Goal: Task Accomplishment & Management: Manage account settings

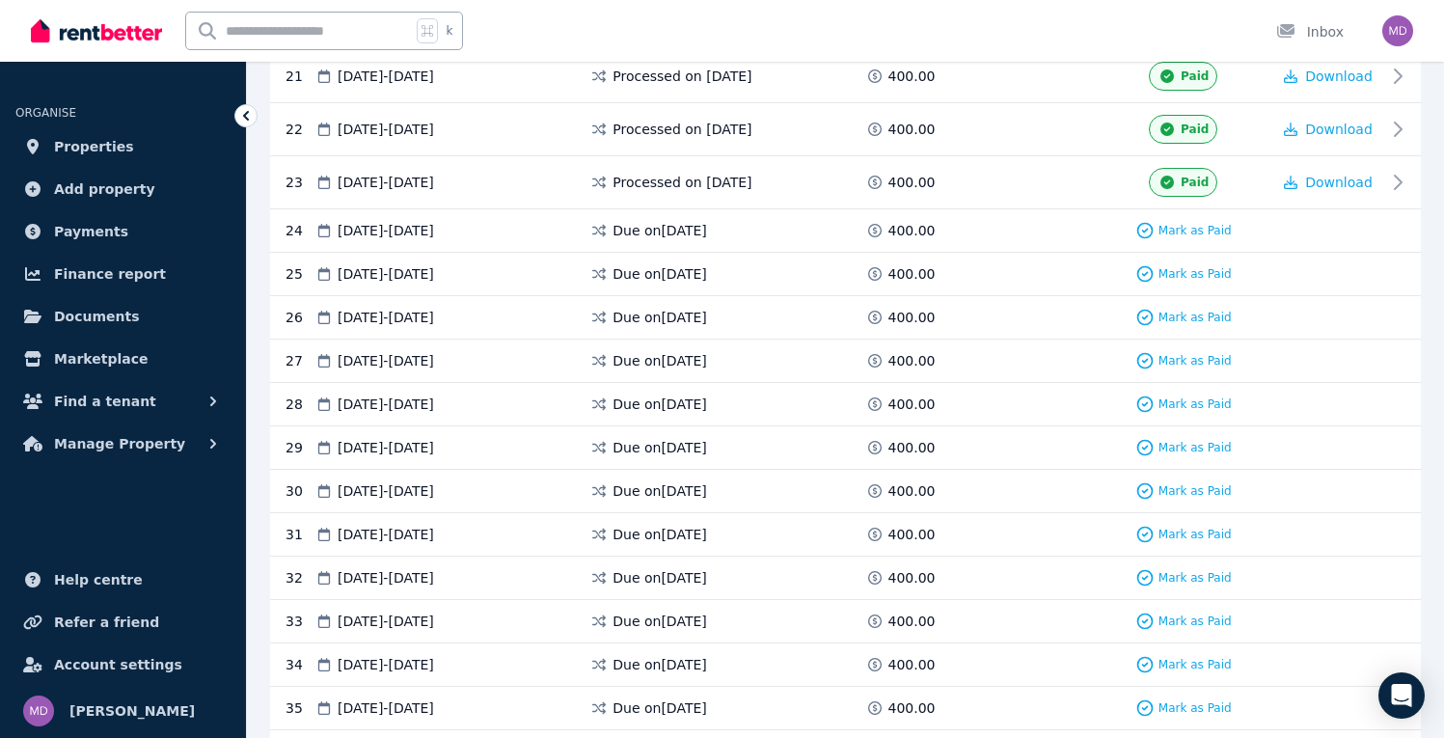
scroll to position [1479, 0]
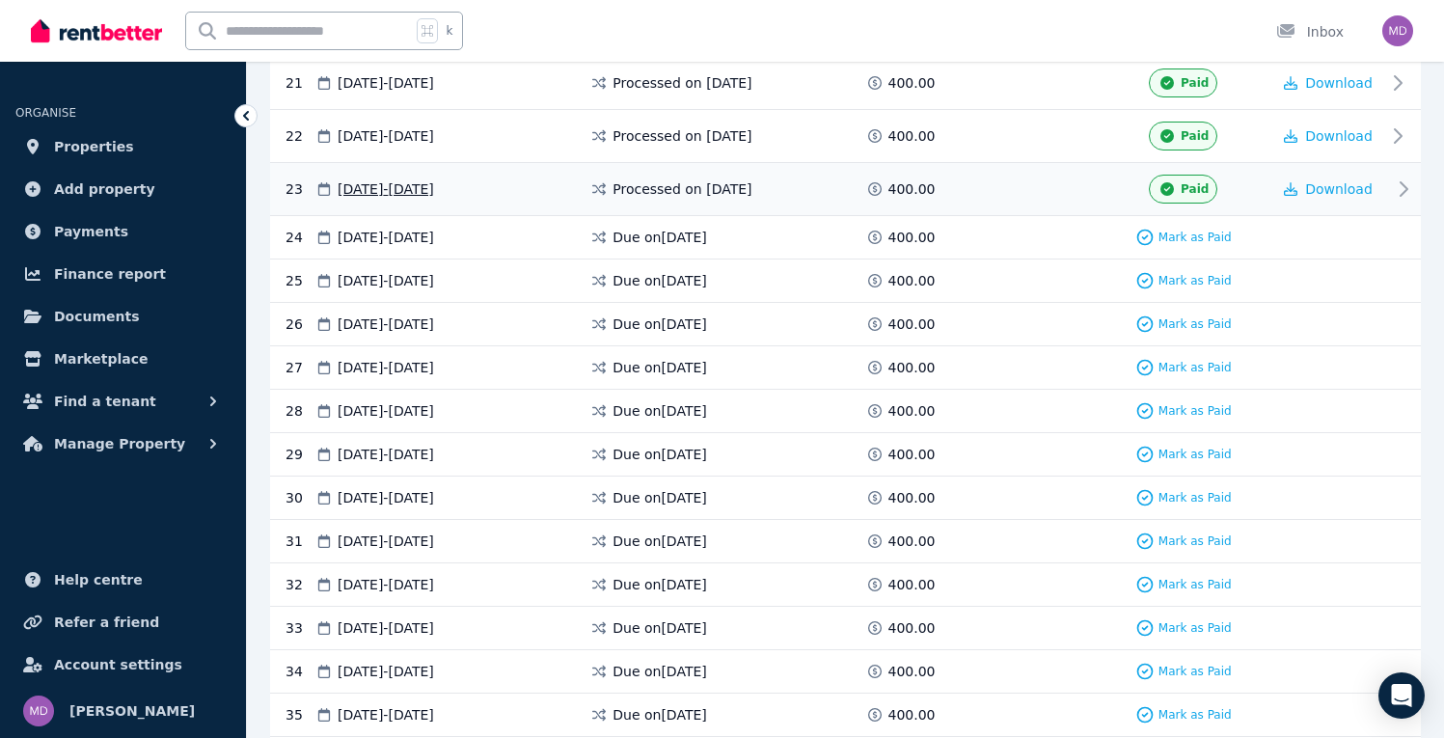
click at [1177, 184] on icon at bounding box center [1167, 189] width 19 height 14
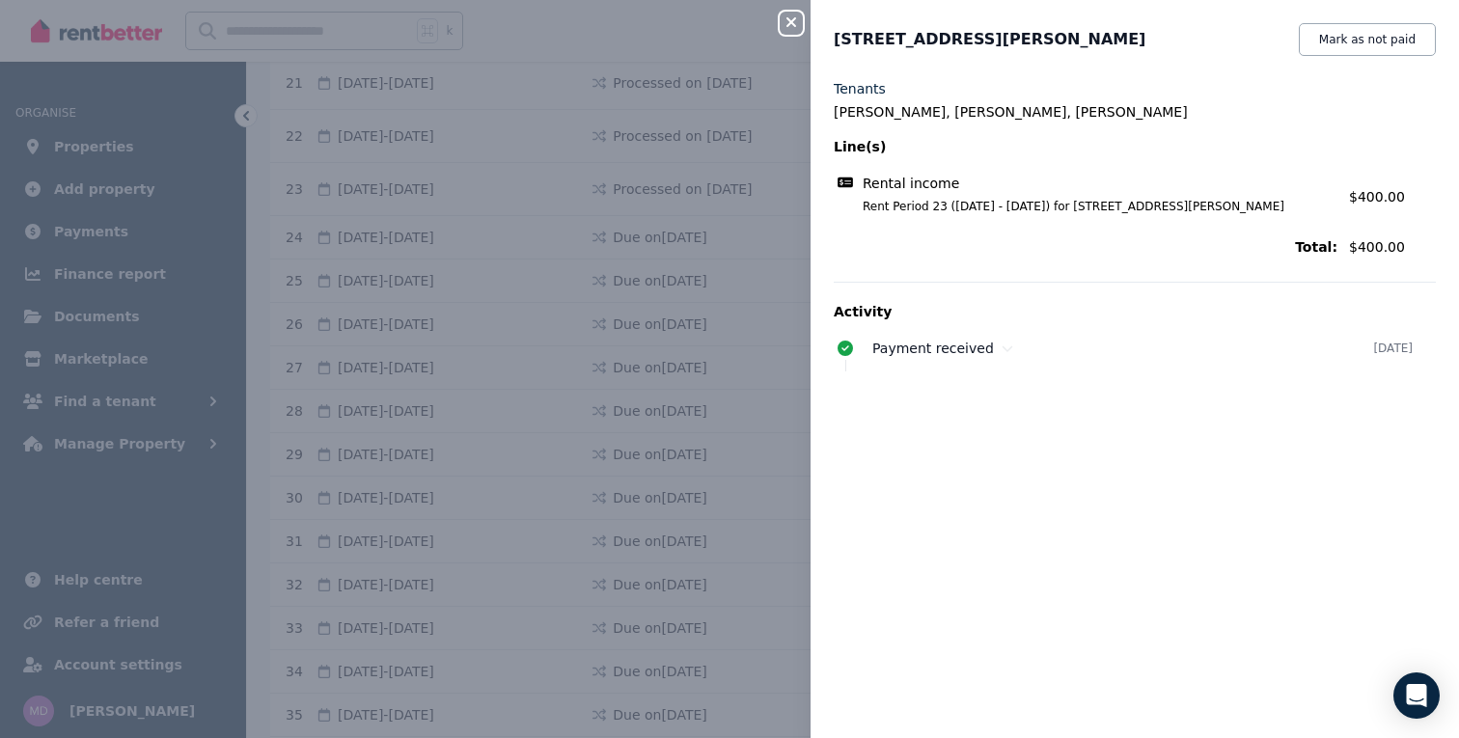
click at [676, 88] on div "Close panel [STREET_ADDRESS][PERSON_NAME] Mark as not paid Tenants [PERSON_NAME…" at bounding box center [729, 369] width 1459 height 738
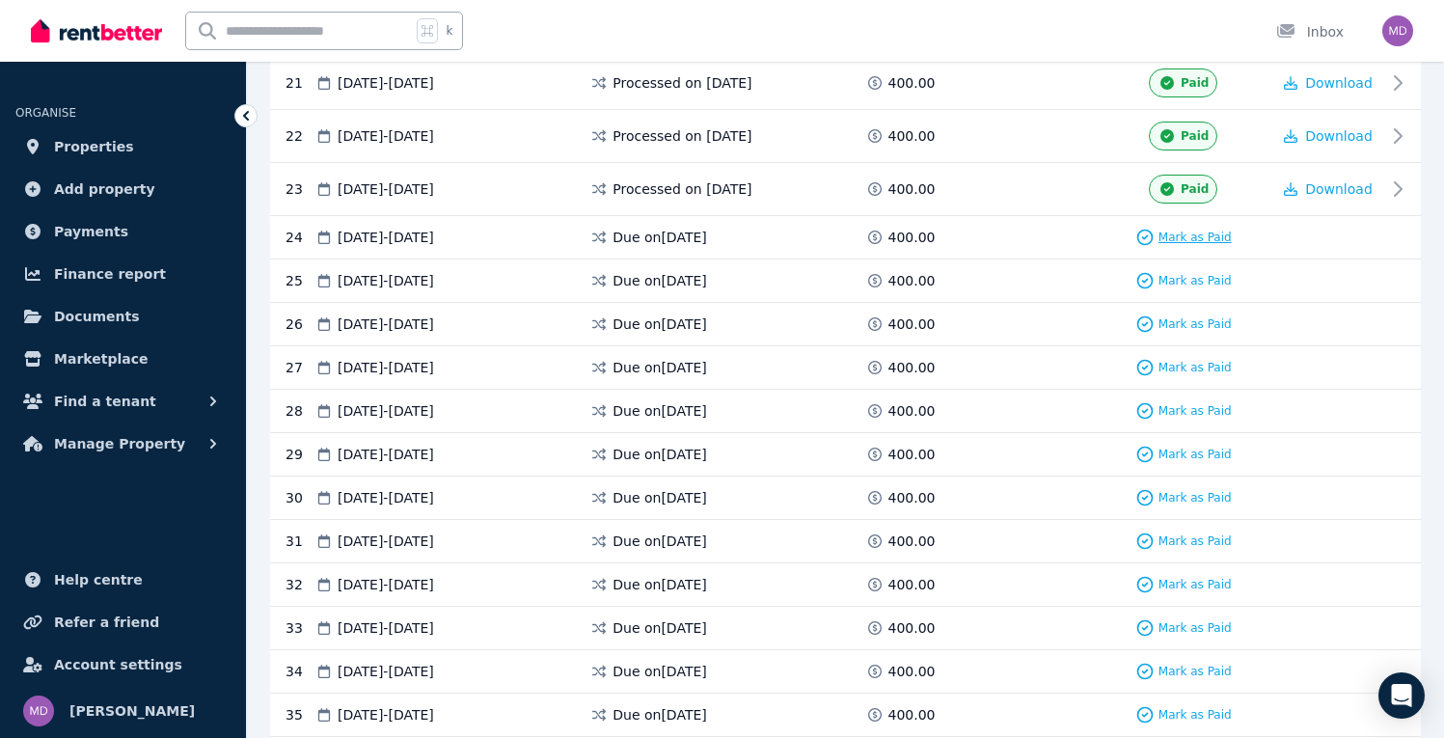
click at [1192, 238] on span "Mark as Paid" at bounding box center [1195, 237] width 73 height 15
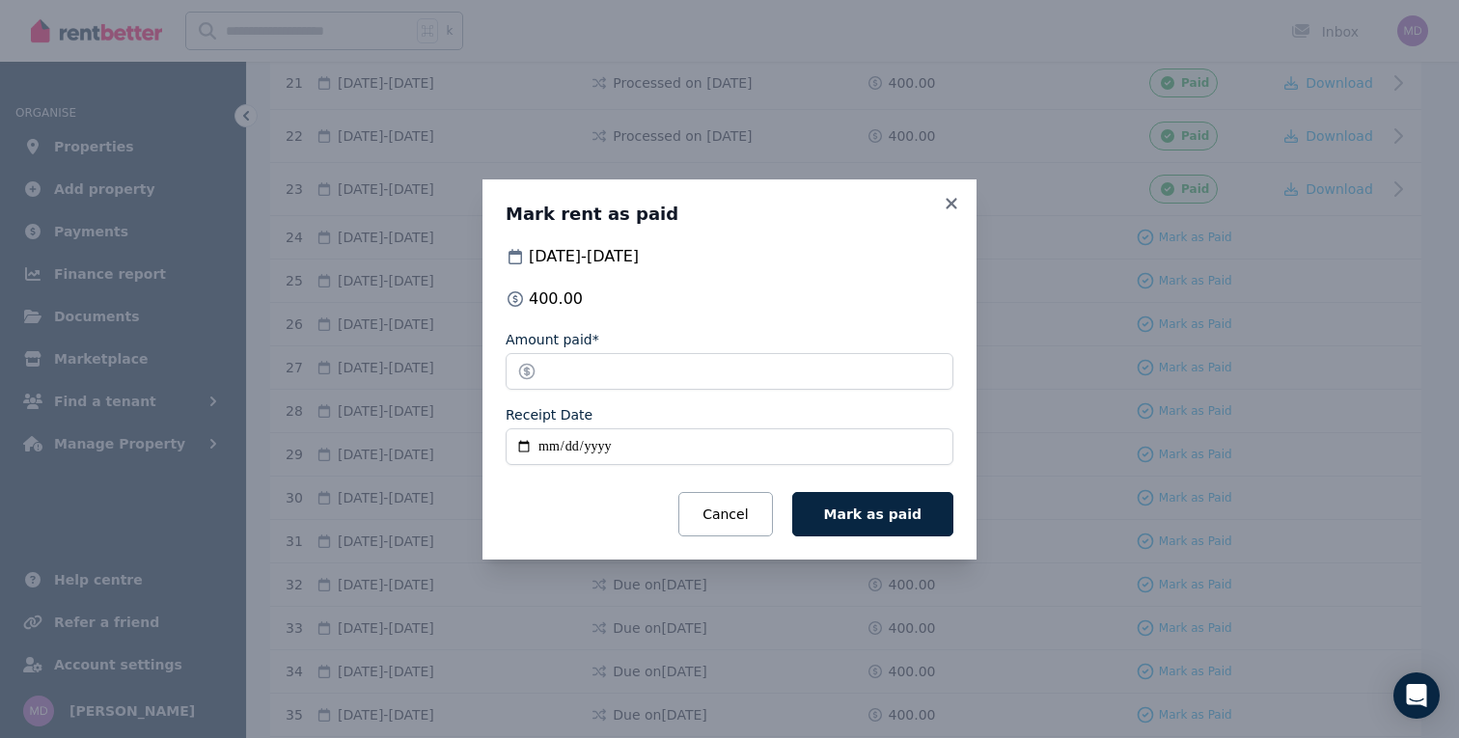
click at [591, 451] on input "Receipt Date" at bounding box center [730, 446] width 448 height 37
click at [562, 450] on input "Receipt Date" at bounding box center [730, 446] width 448 height 37
click at [539, 451] on input "Receipt Date" at bounding box center [730, 446] width 448 height 37
type input "**********"
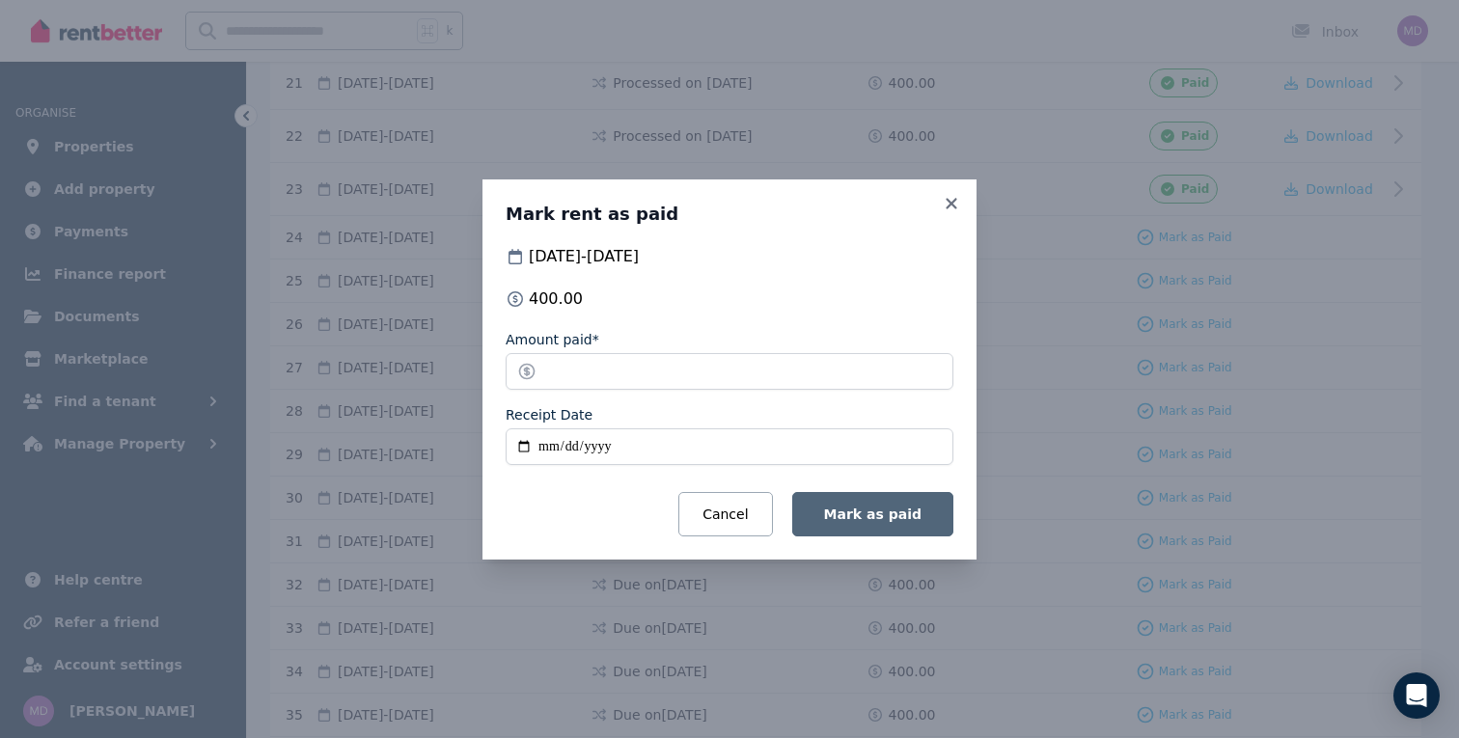
click at [866, 513] on span "Mark as paid" at bounding box center [872, 514] width 97 height 15
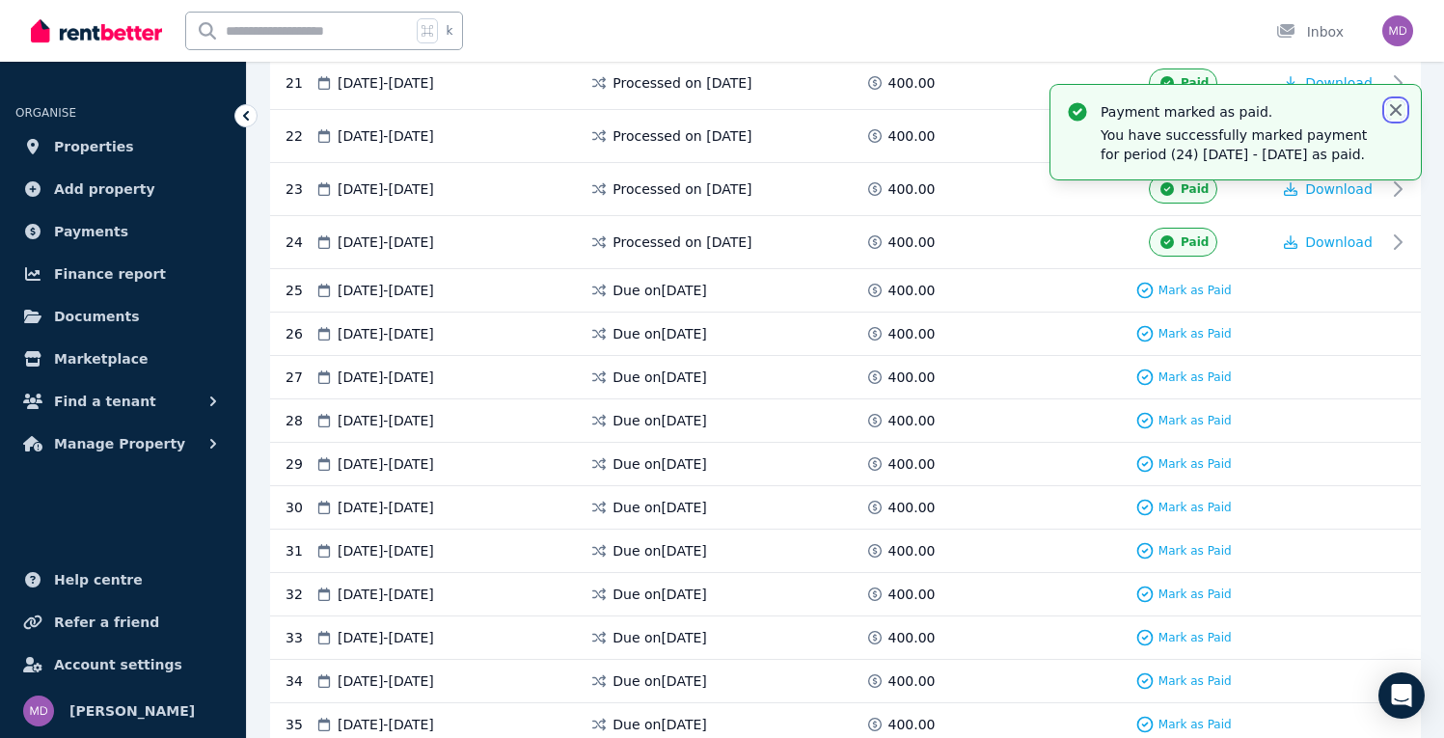
click at [1395, 111] on icon "button" at bounding box center [1396, 110] width 12 height 12
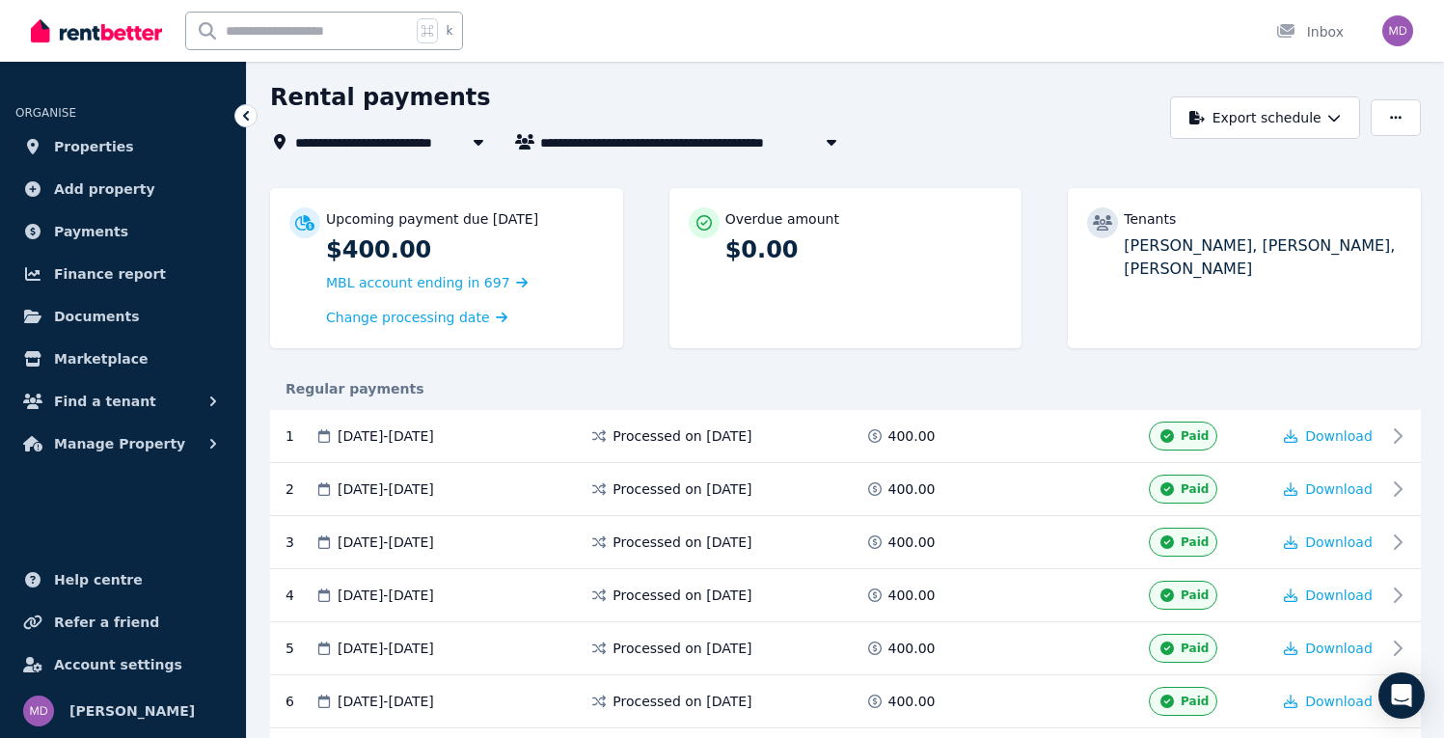
scroll to position [0, 0]
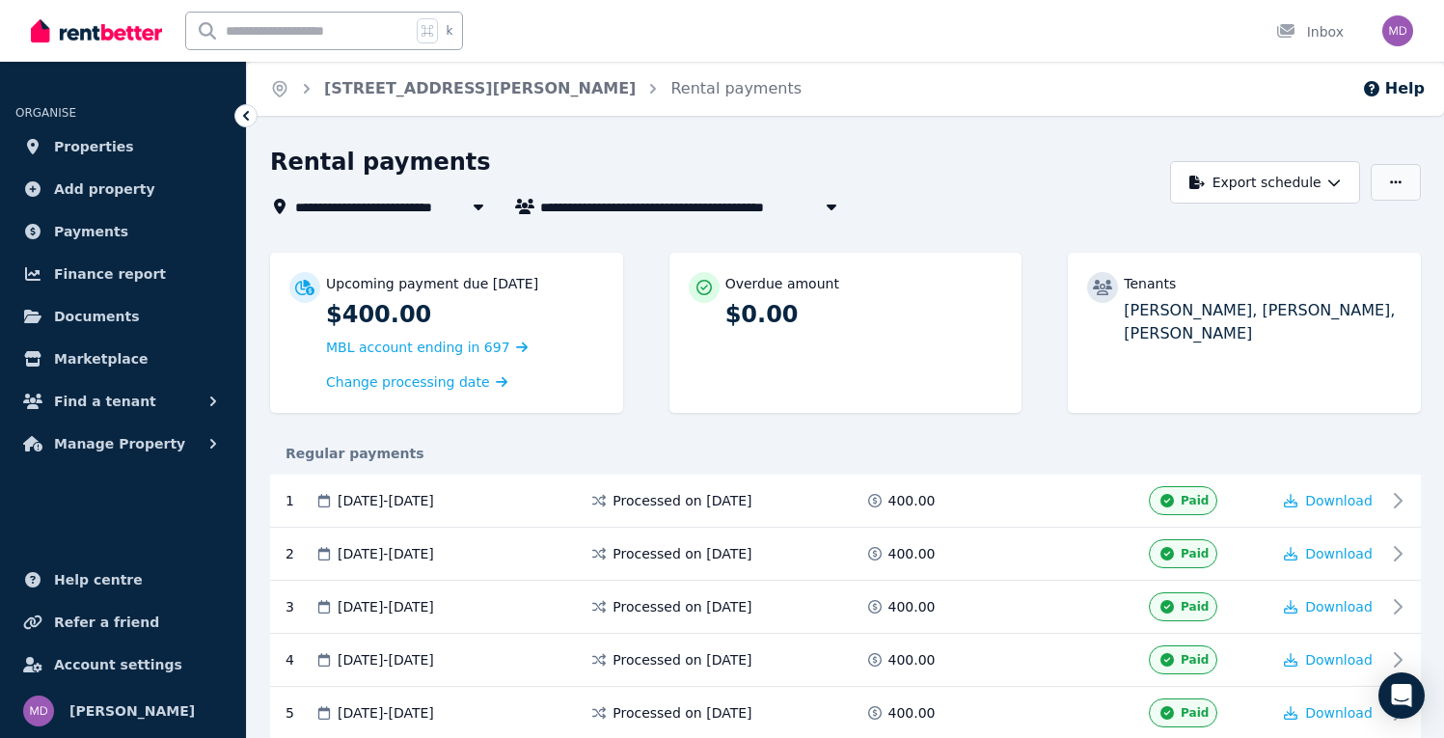
click at [1411, 176] on button "button" at bounding box center [1396, 182] width 50 height 37
click at [1318, 182] on button "Export schedule" at bounding box center [1265, 182] width 190 height 42
click at [1206, 223] on p "PDF" at bounding box center [1205, 232] width 41 height 19
click at [95, 151] on span "Properties" at bounding box center [94, 146] width 80 height 23
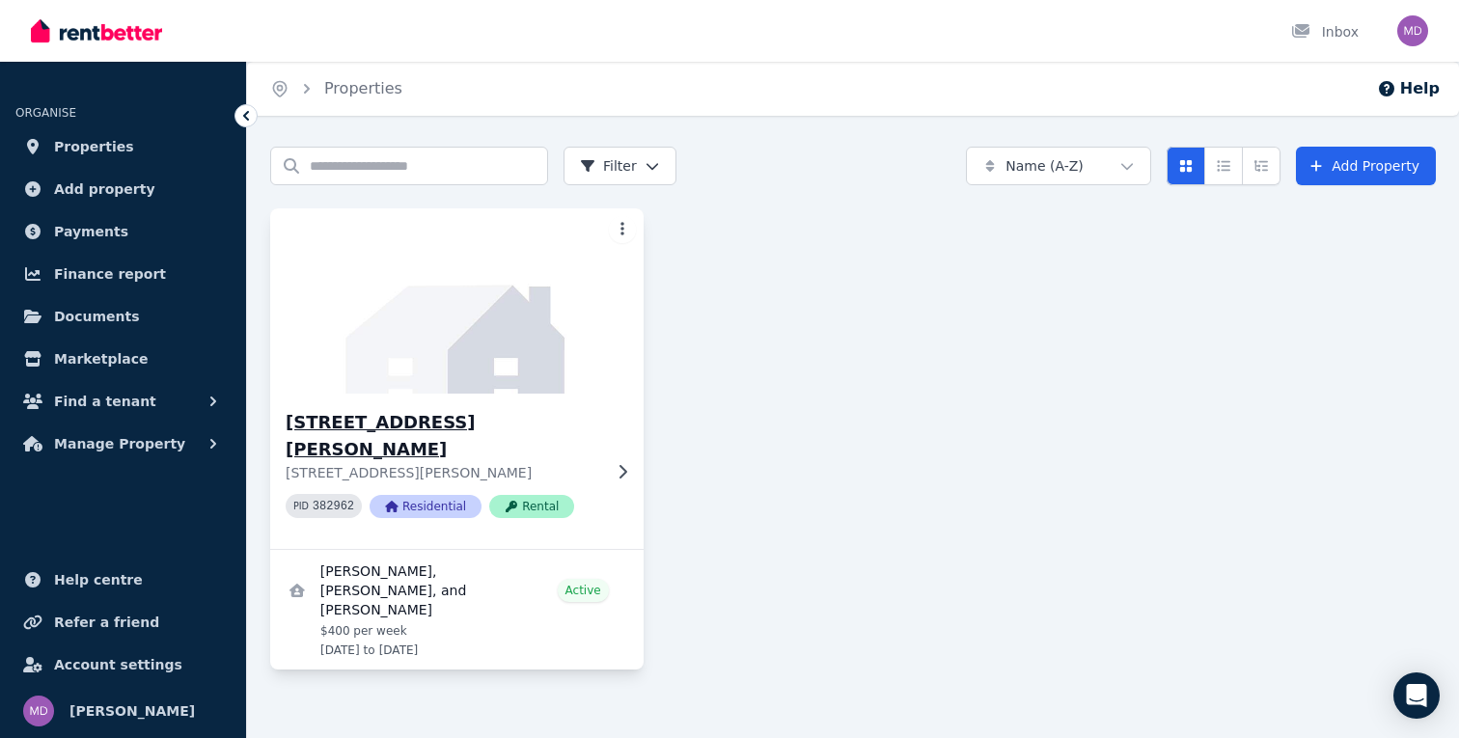
click at [450, 321] on img at bounding box center [456, 301] width 392 height 195
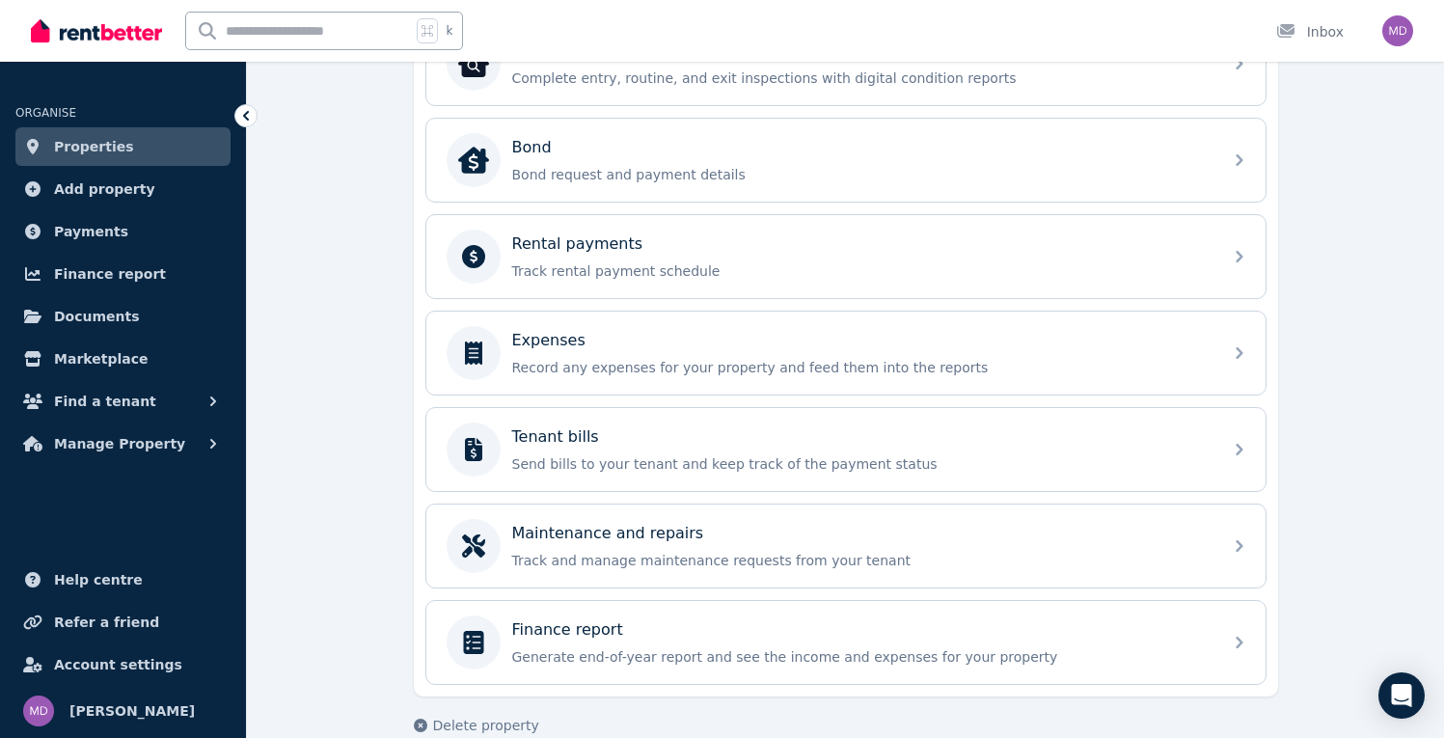
scroll to position [717, 0]
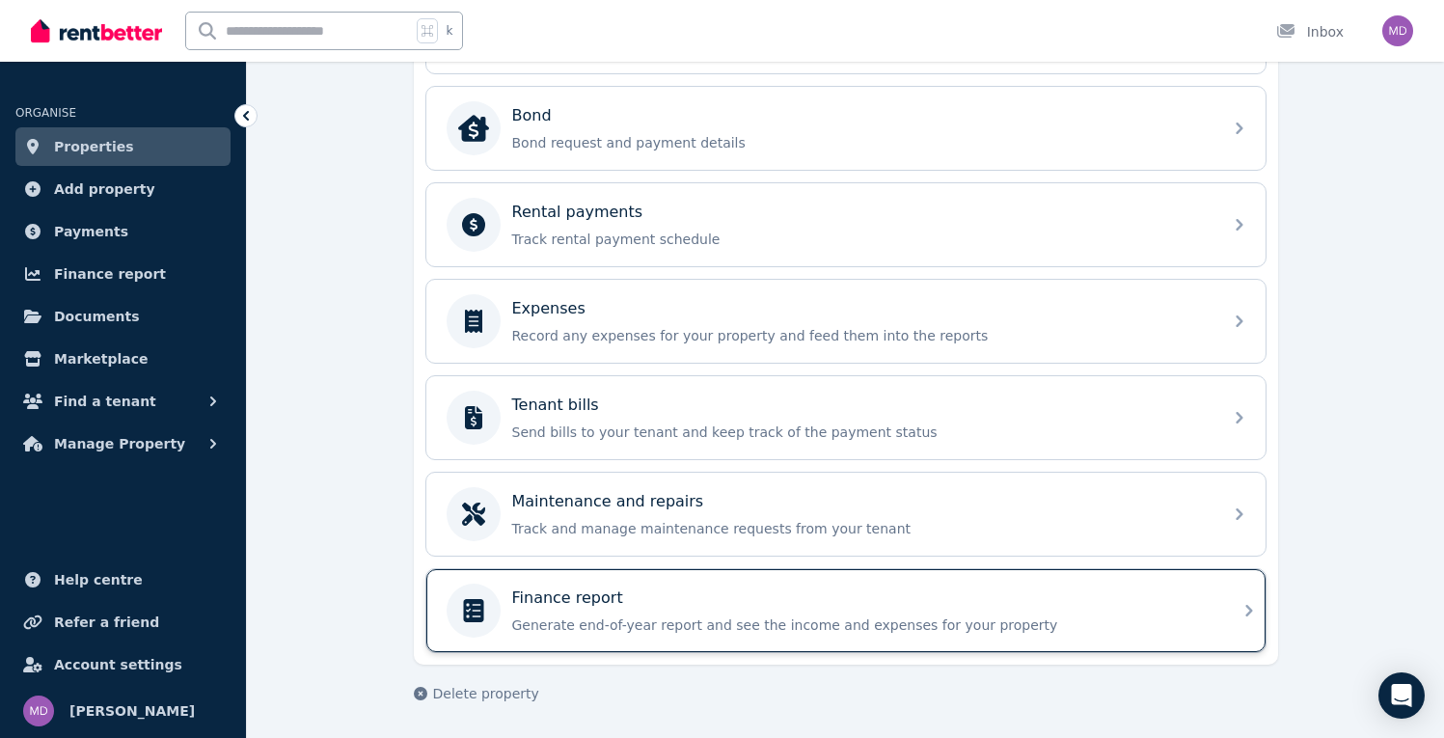
click at [616, 608] on div "Finance report" at bounding box center [861, 598] width 699 height 23
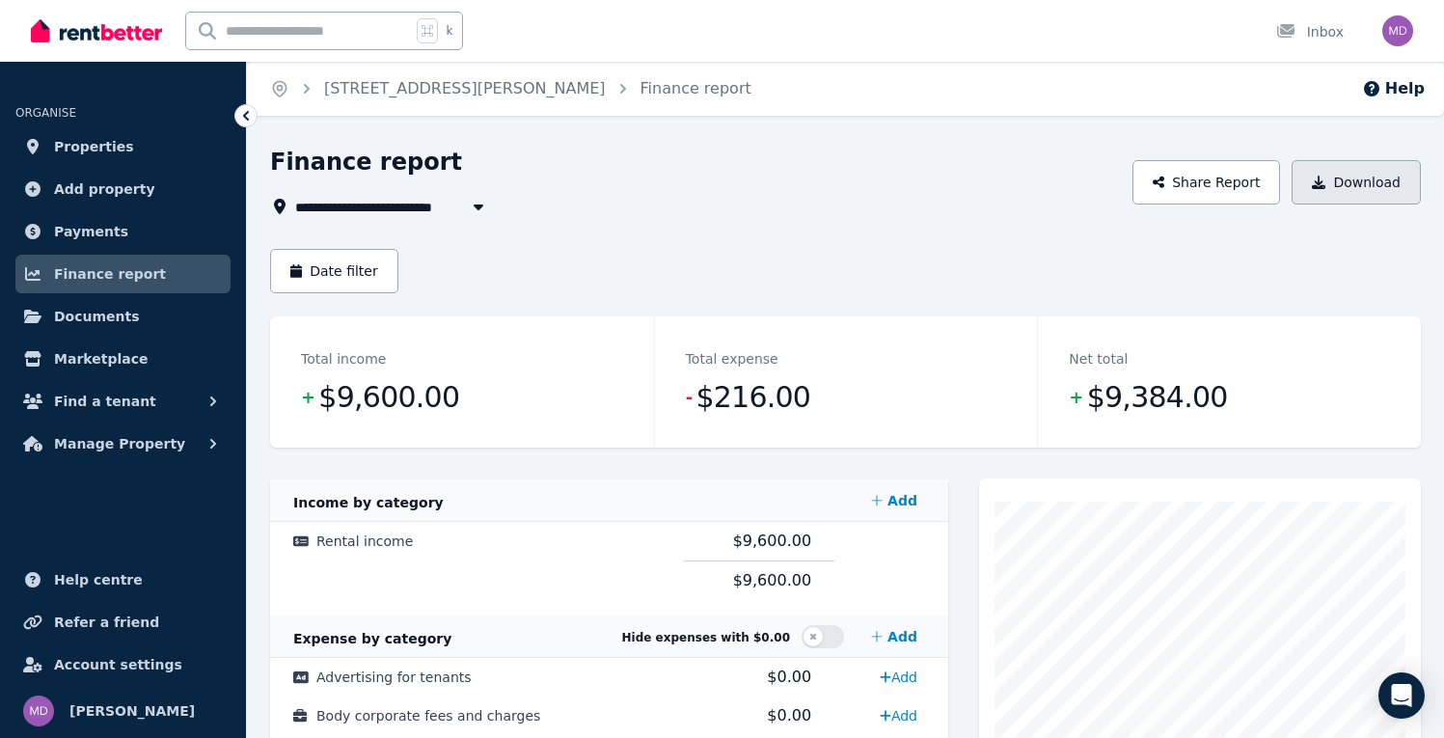
click at [1319, 190] on button "Download" at bounding box center [1356, 182] width 129 height 44
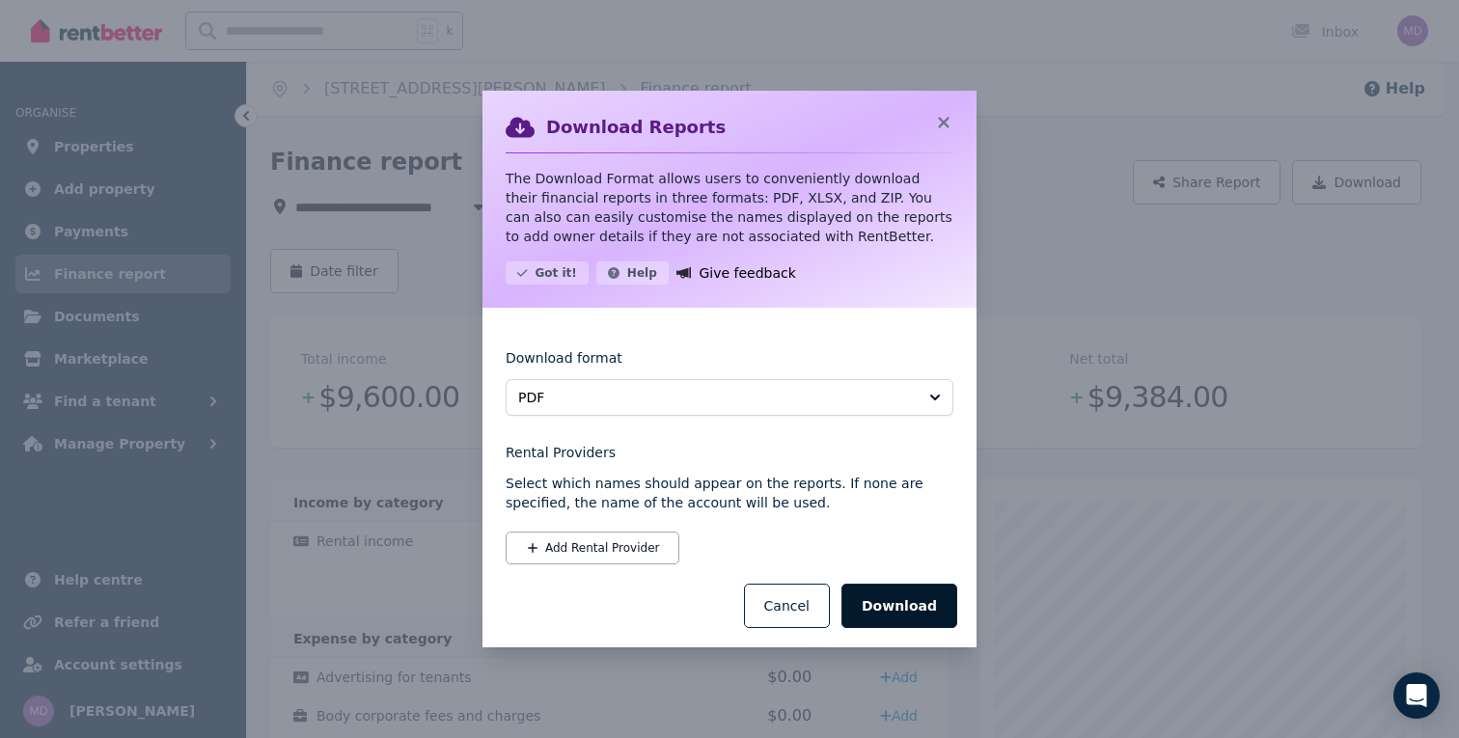
click at [918, 597] on button "Download" at bounding box center [899, 606] width 116 height 44
